Goal: Task Accomplishment & Management: Use online tool/utility

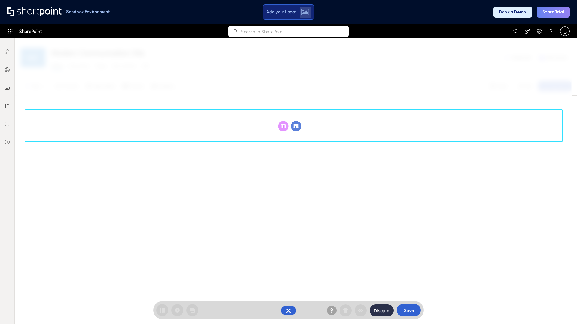
click at [296, 121] on circle at bounding box center [296, 126] width 11 height 11
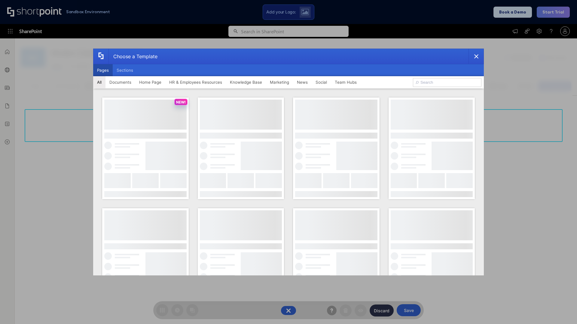
scroll to position [82, 0]
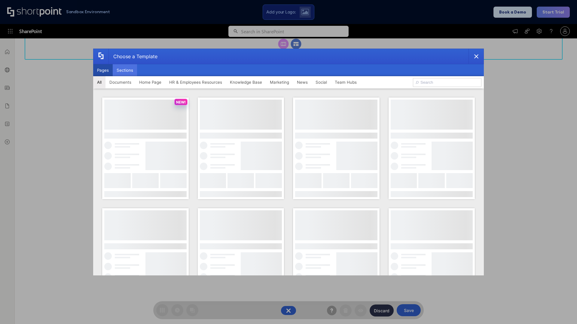
click at [125, 70] on button "Sections" at bounding box center [125, 70] width 24 height 12
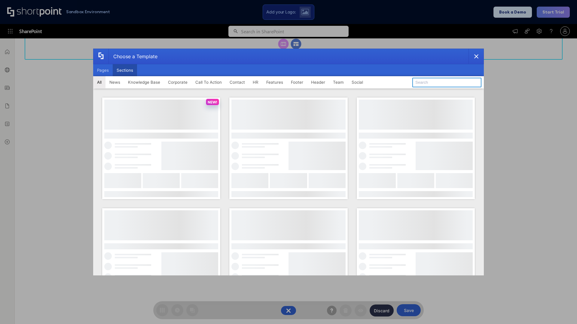
type input "Header 5"
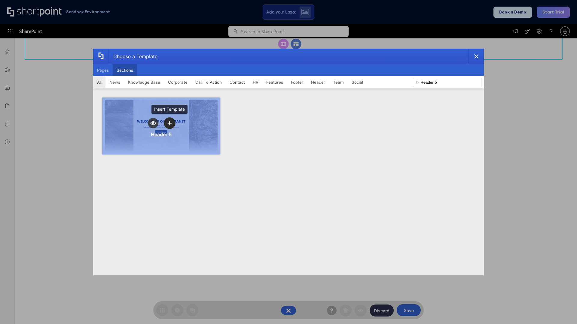
click at [169, 123] on icon "template selector" at bounding box center [169, 123] width 4 height 4
